Goal: Find specific page/section: Find specific page/section

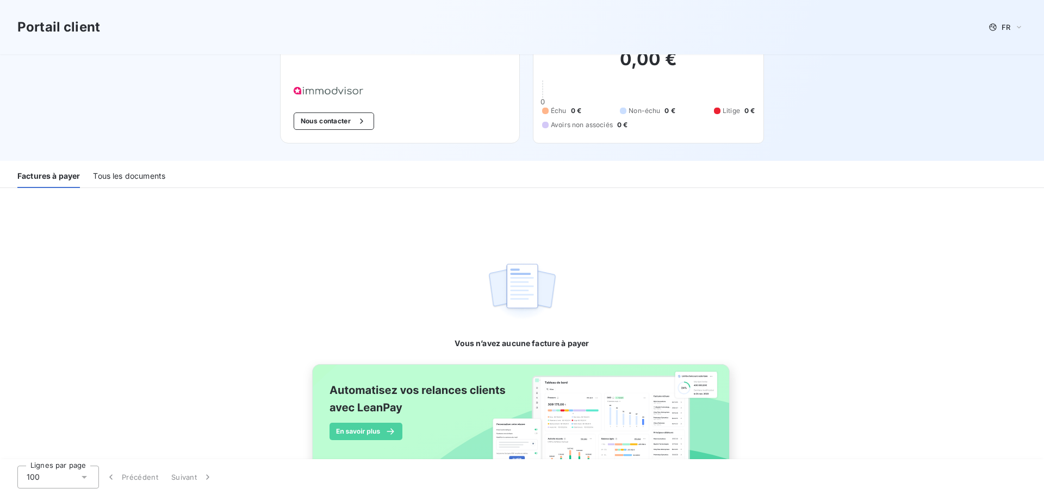
scroll to position [70, 0]
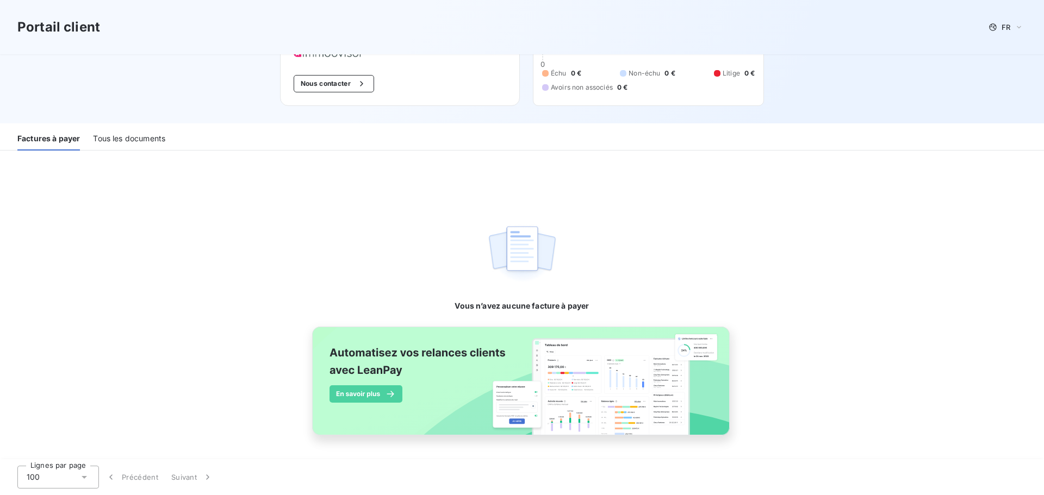
click at [109, 144] on div "Tous les documents" at bounding box center [129, 139] width 72 height 23
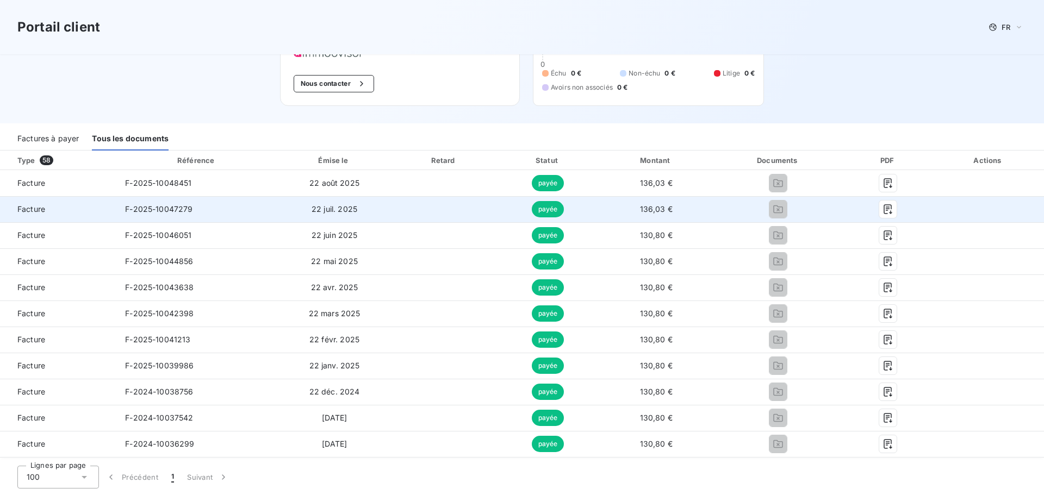
click at [141, 219] on td "F-2025-10047279" at bounding box center [196, 209] width 161 height 26
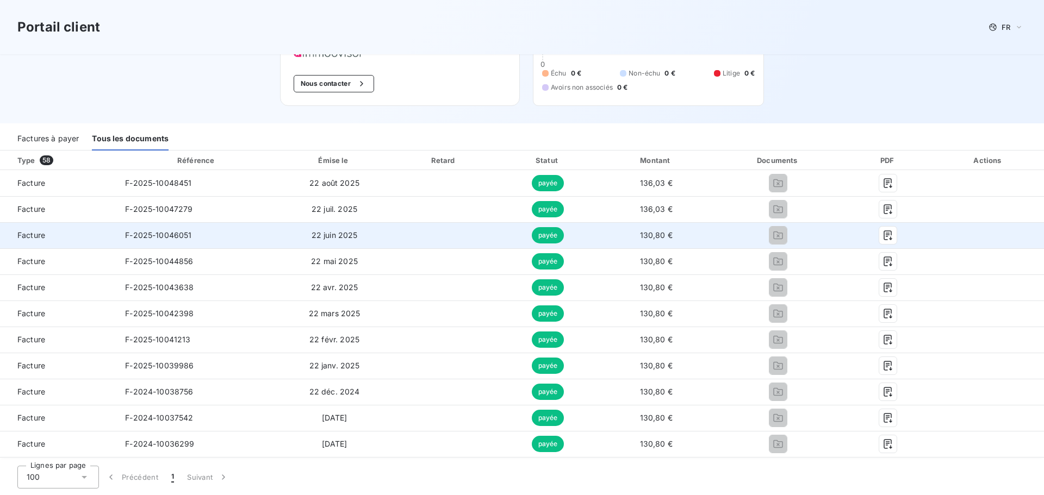
click at [130, 236] on span "F-2025-10046051" at bounding box center [158, 234] width 66 height 9
click at [882, 237] on icon "button" at bounding box center [887, 235] width 11 height 11
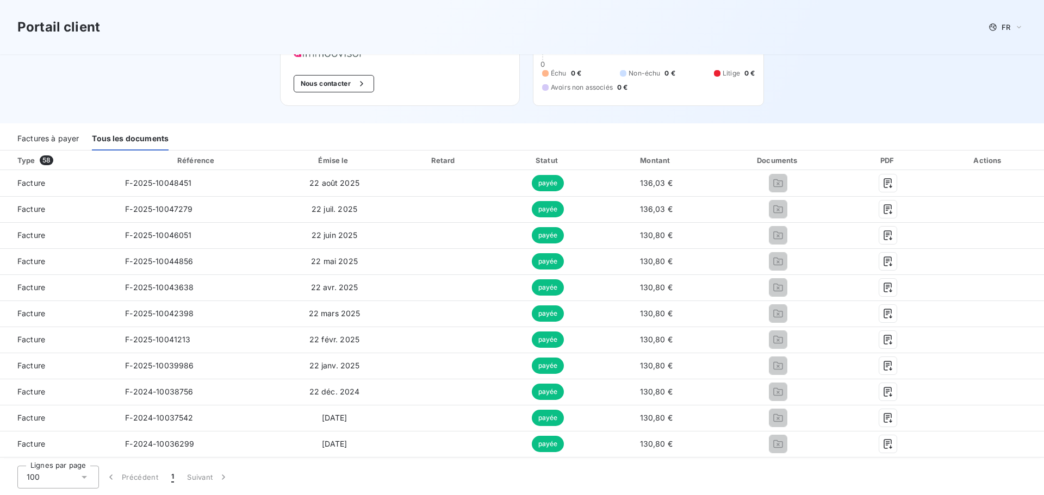
click at [85, 85] on div "Portail client FR Bienvenue sur votre portail client IMMODVISOR . Nous contacte…" at bounding box center [522, 27] width 1044 height 194
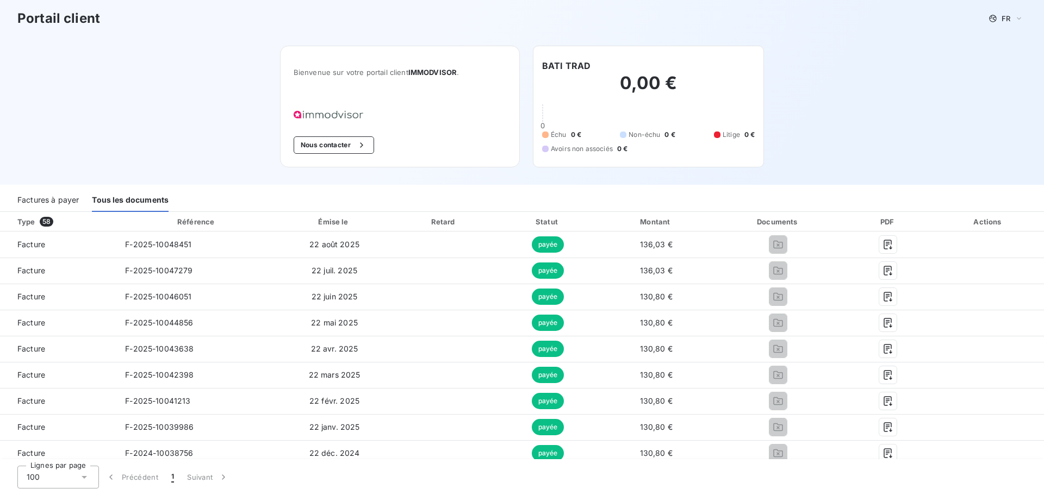
scroll to position [0, 0]
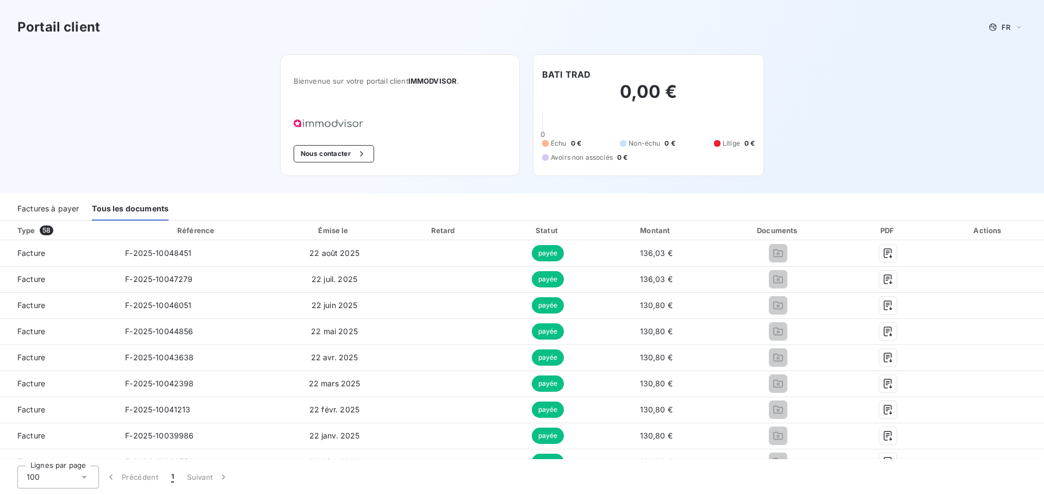
click at [66, 34] on h3 "Portail client" at bounding box center [58, 27] width 83 height 20
click at [83, 80] on div "Portail client FR Bienvenue sur votre portail client IMMODVISOR . Nous contacte…" at bounding box center [522, 97] width 1044 height 194
